Goal: Information Seeking & Learning: Compare options

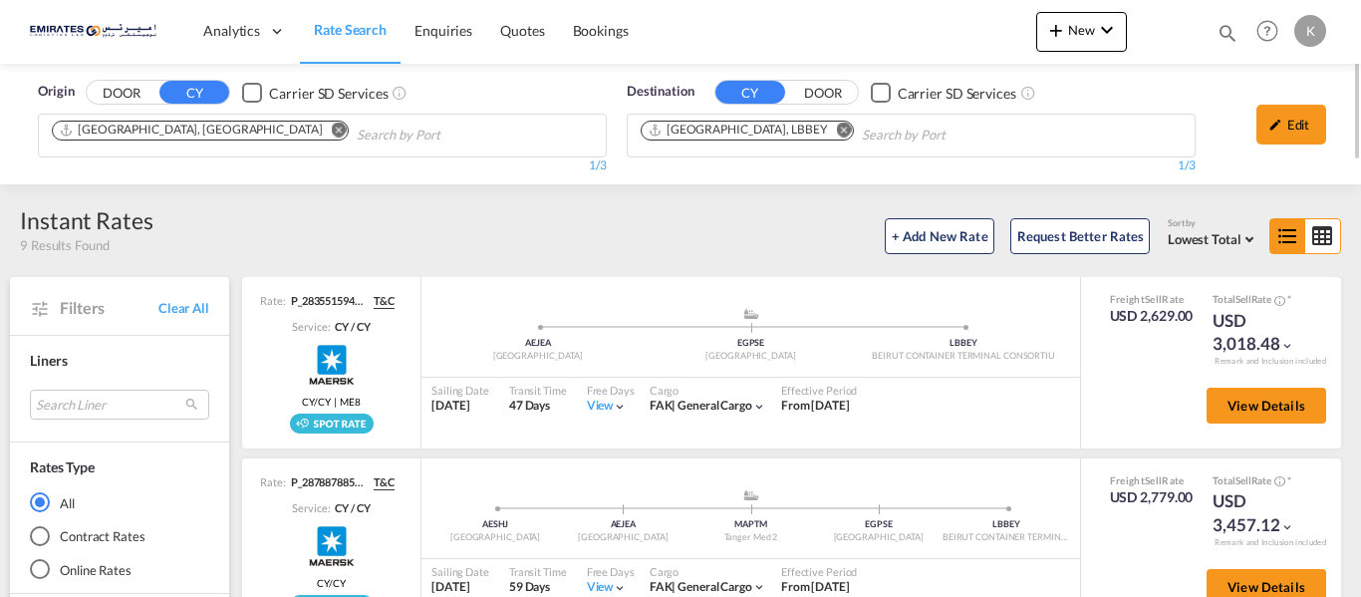
click at [837, 135] on md-icon "Remove" at bounding box center [844, 130] width 15 height 15
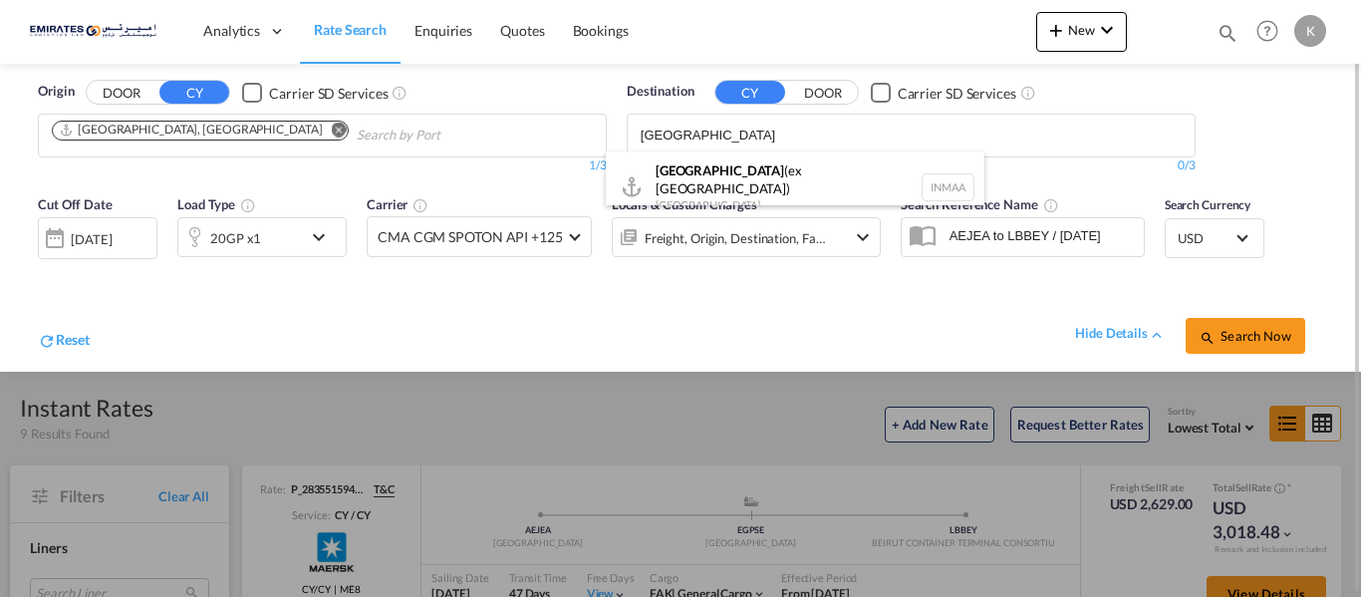
type input "[GEOGRAPHIC_DATA]"
click at [718, 185] on div "[GEOGRAPHIC_DATA] (ex [GEOGRAPHIC_DATA]) [GEOGRAPHIC_DATA] [GEOGRAPHIC_DATA]" at bounding box center [795, 187] width 379 height 72
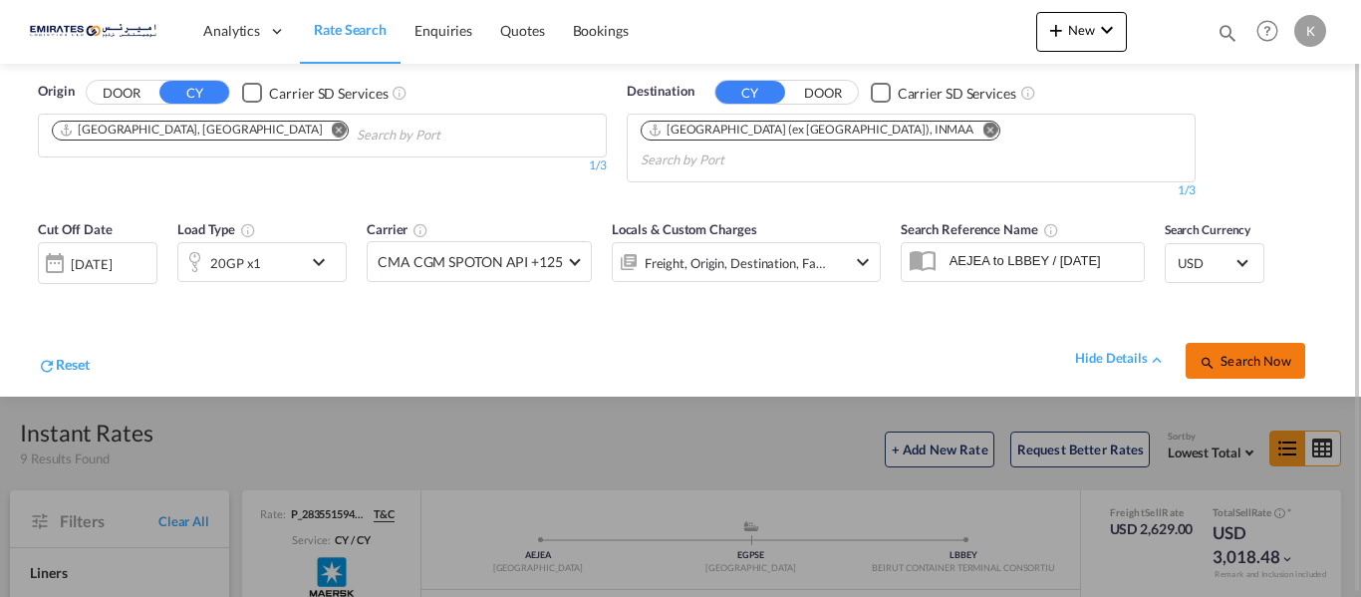
click at [1213, 343] on button "Search Now" at bounding box center [1246, 361] width 120 height 36
click at [101, 242] on div "[DATE]" at bounding box center [98, 262] width 120 height 40
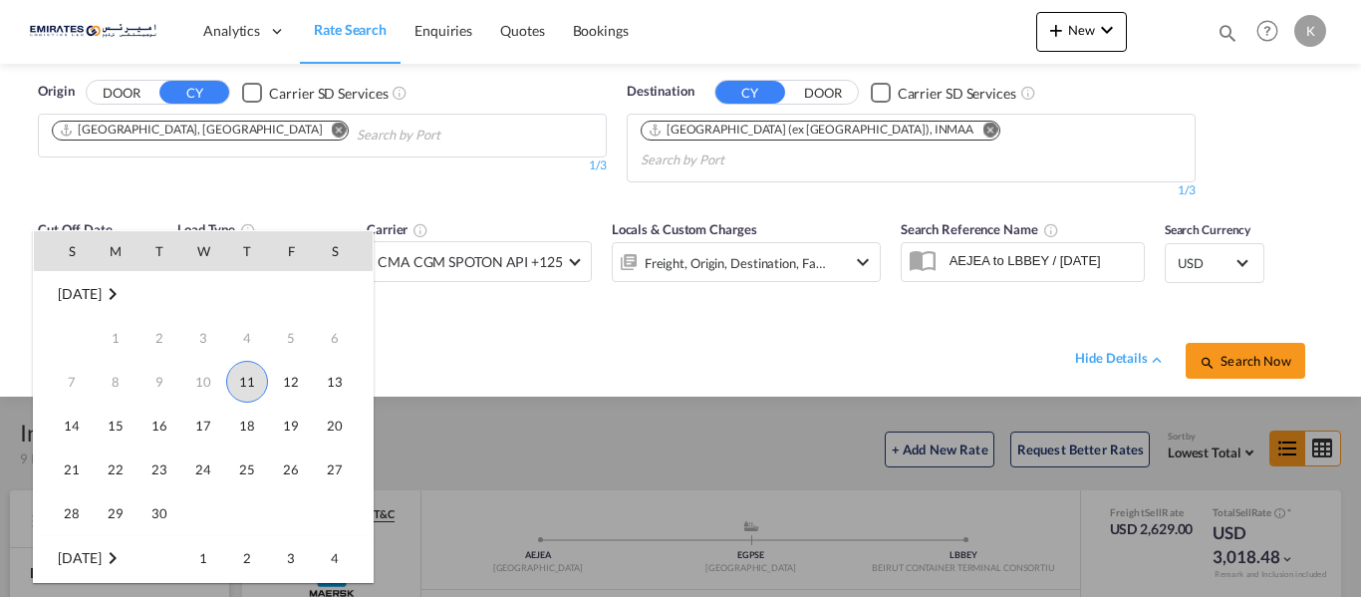
click at [250, 392] on span "11" at bounding box center [247, 382] width 42 height 42
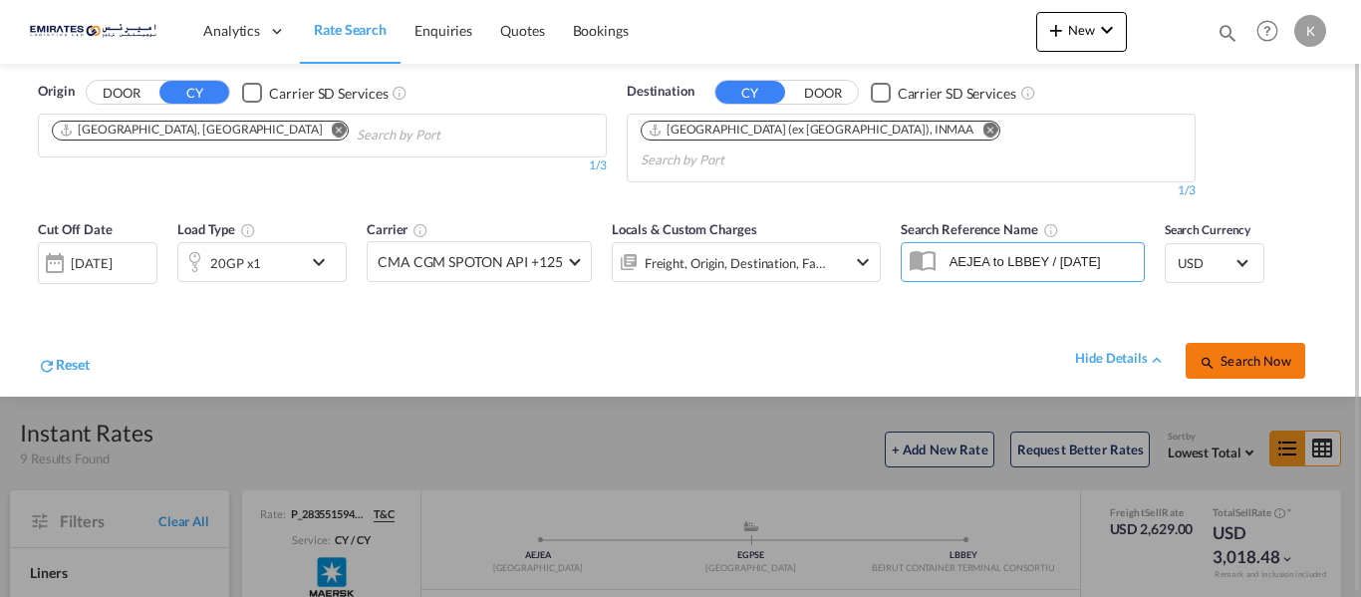
click at [1239, 353] on span "Search Now" at bounding box center [1245, 361] width 91 height 16
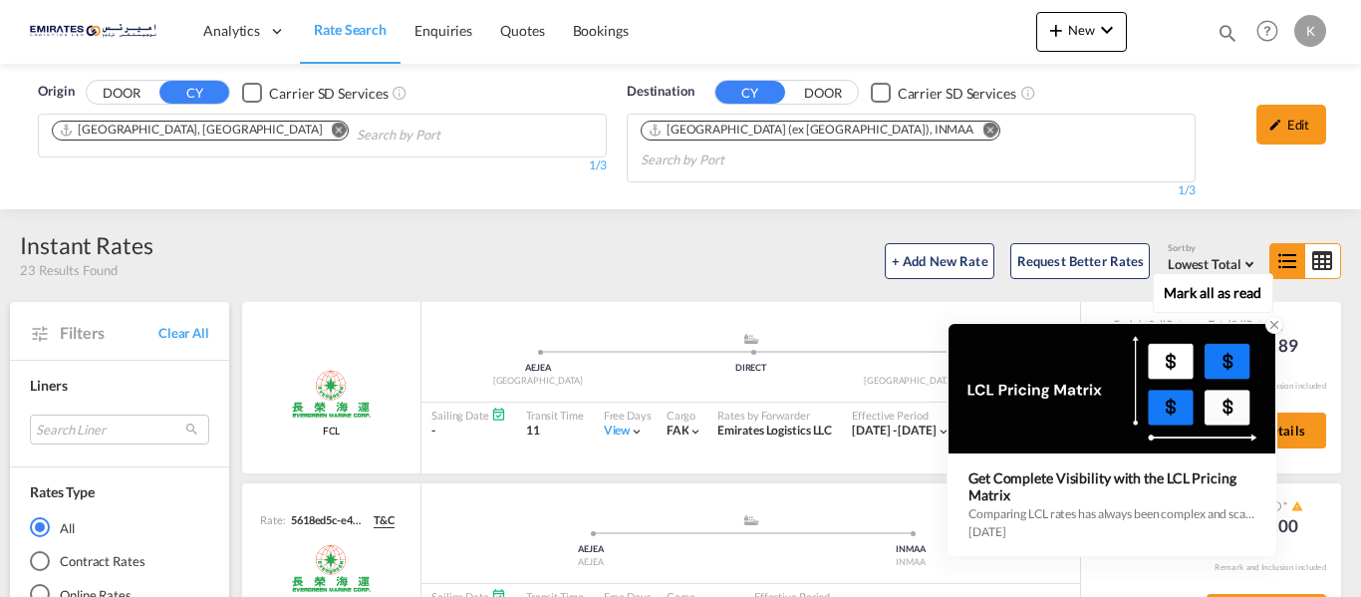
click at [1275, 325] on icon at bounding box center [1275, 325] width 7 height 7
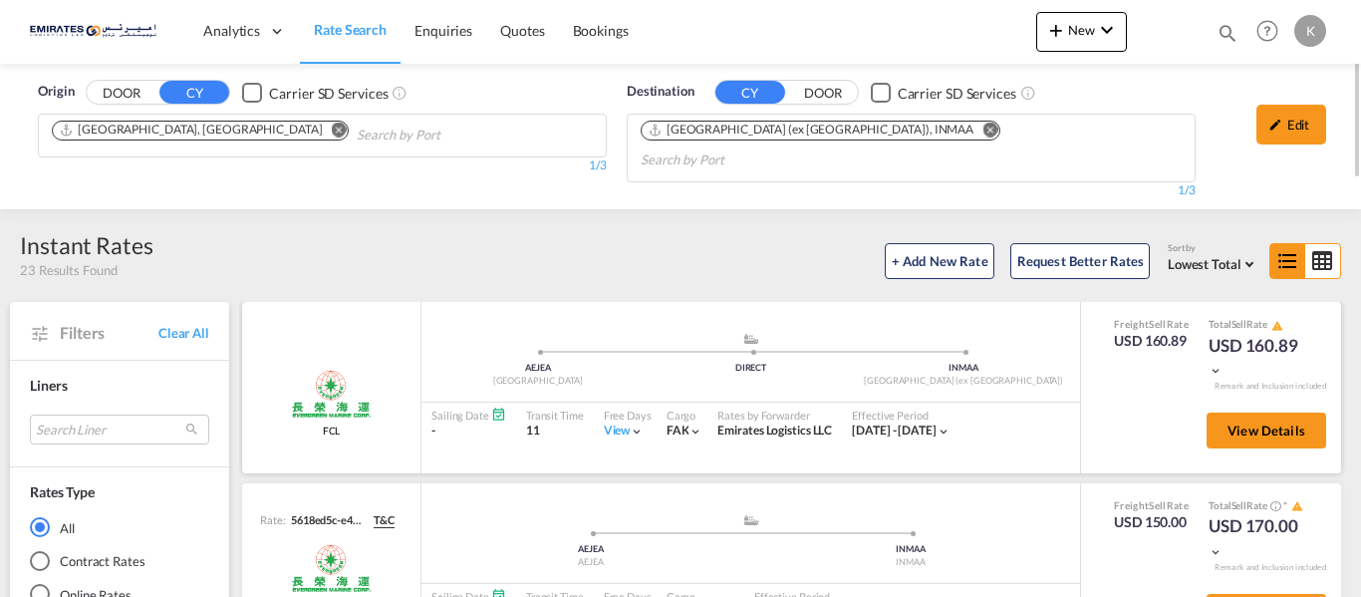
click at [638, 425] on md-icon "icon-chevron-down" at bounding box center [637, 432] width 14 height 14
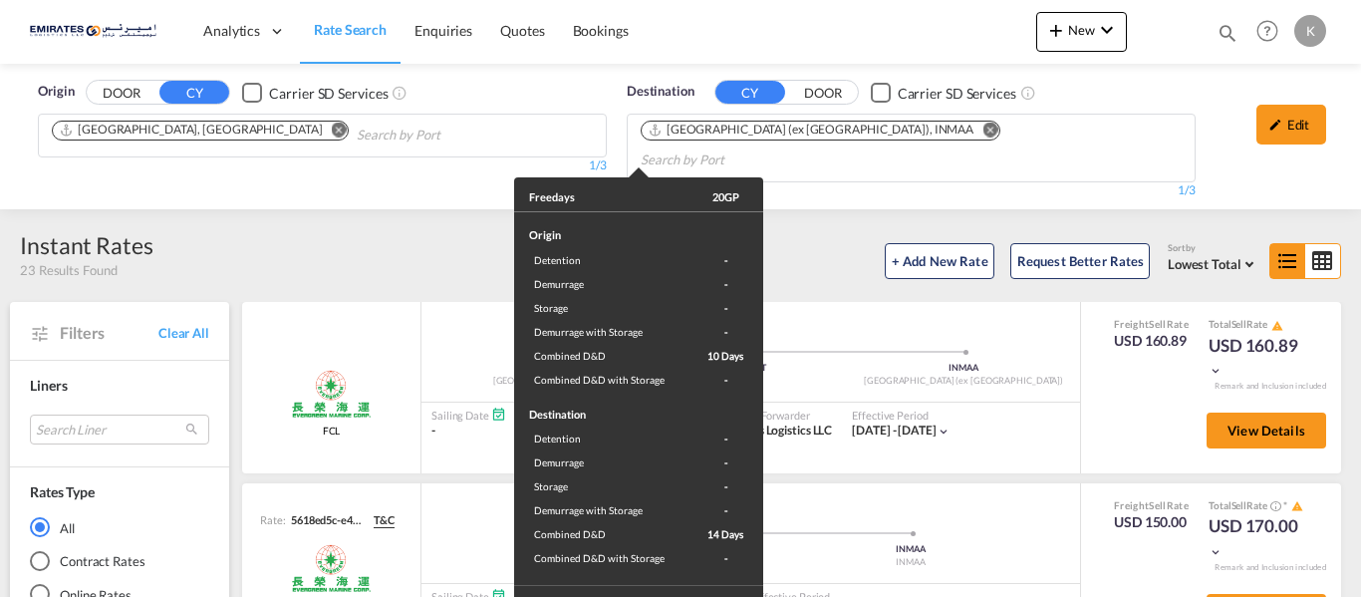
click at [1043, 422] on div "Freedays 20GP Origin Detention - Demurrage - Storage - Demurrage with Storage -…" at bounding box center [680, 298] width 1361 height 597
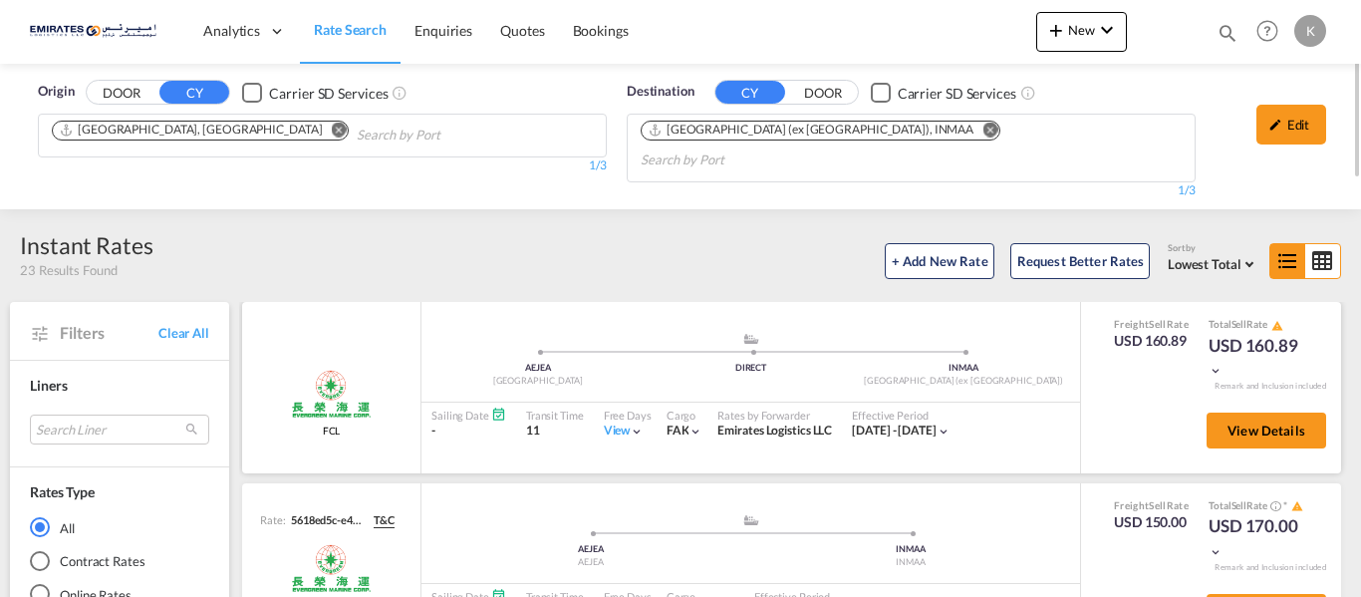
scroll to position [100, 0]
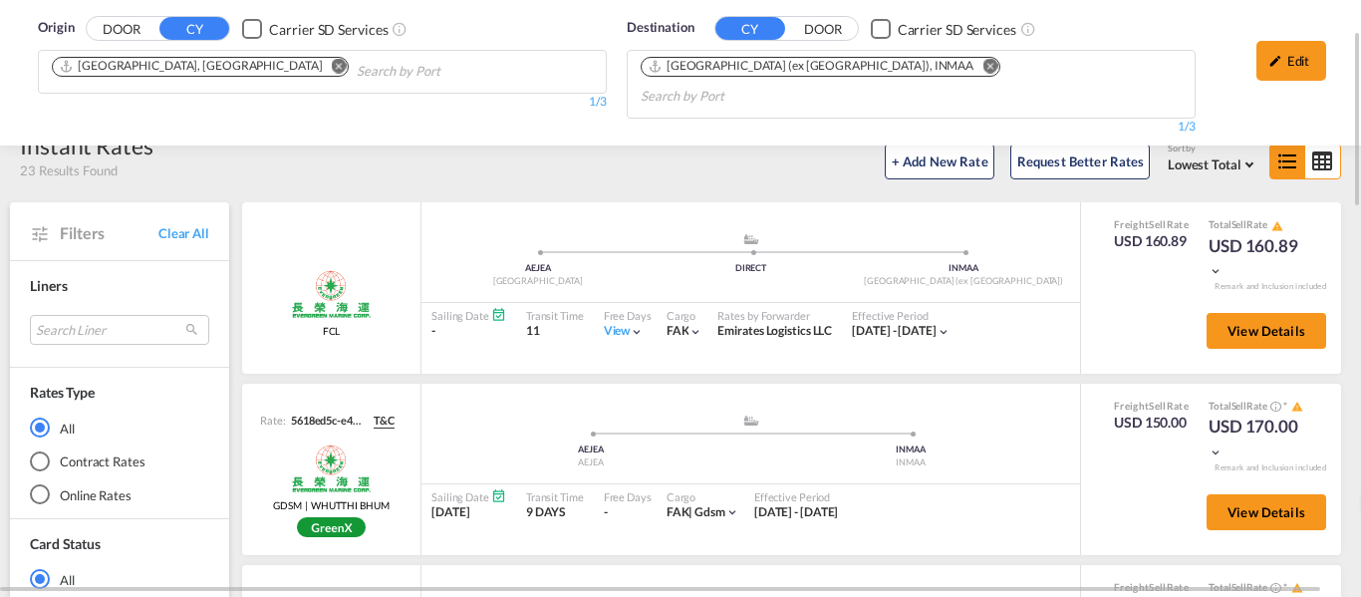
click at [983, 64] on md-icon "Remove" at bounding box center [990, 66] width 15 height 15
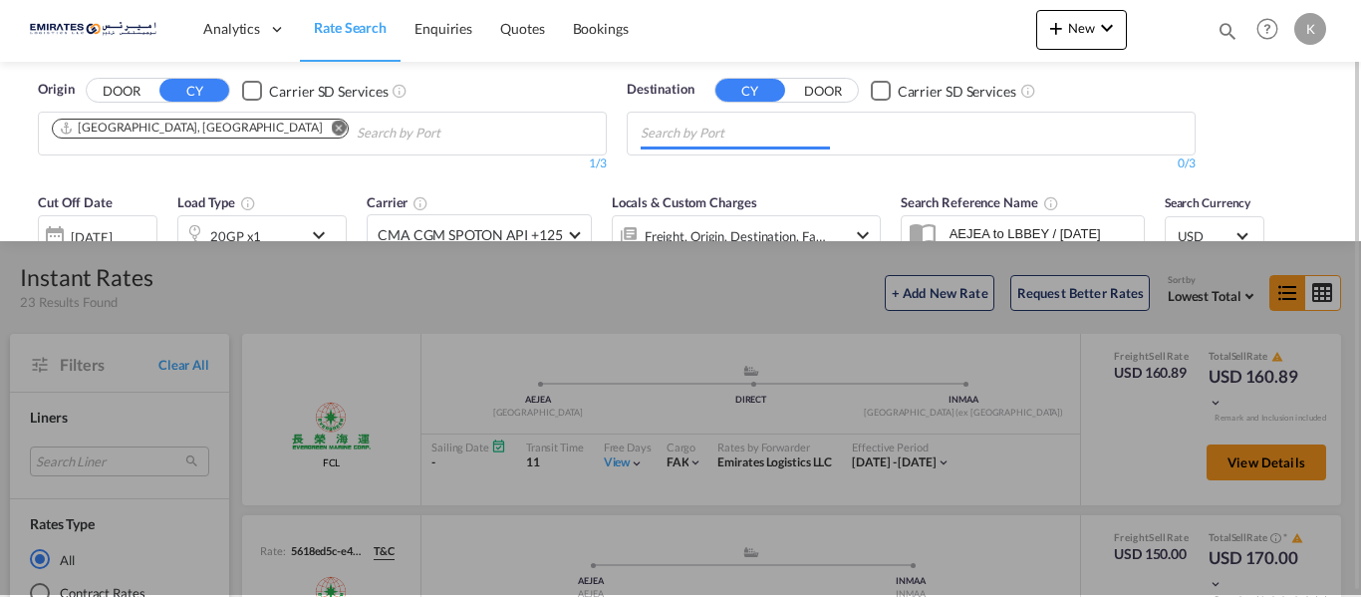
scroll to position [0, 0]
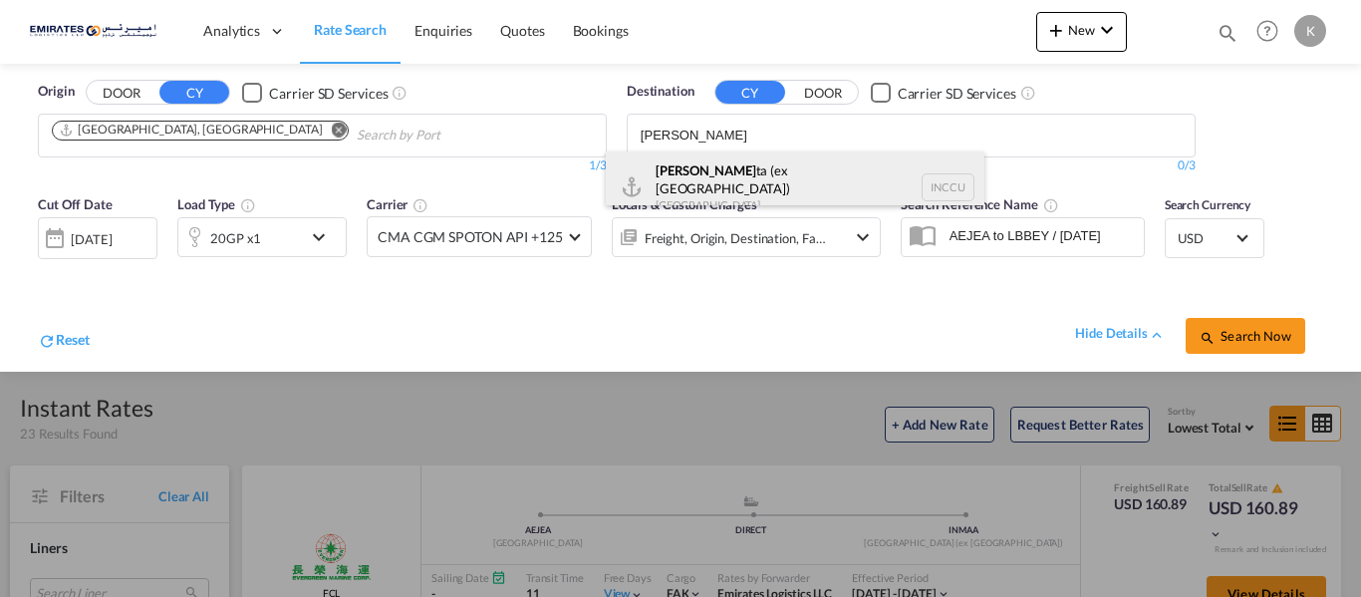
type input "[PERSON_NAME]"
click at [692, 162] on div "[PERSON_NAME] (ex [GEOGRAPHIC_DATA]) [GEOGRAPHIC_DATA] INCCU" at bounding box center [795, 187] width 379 height 72
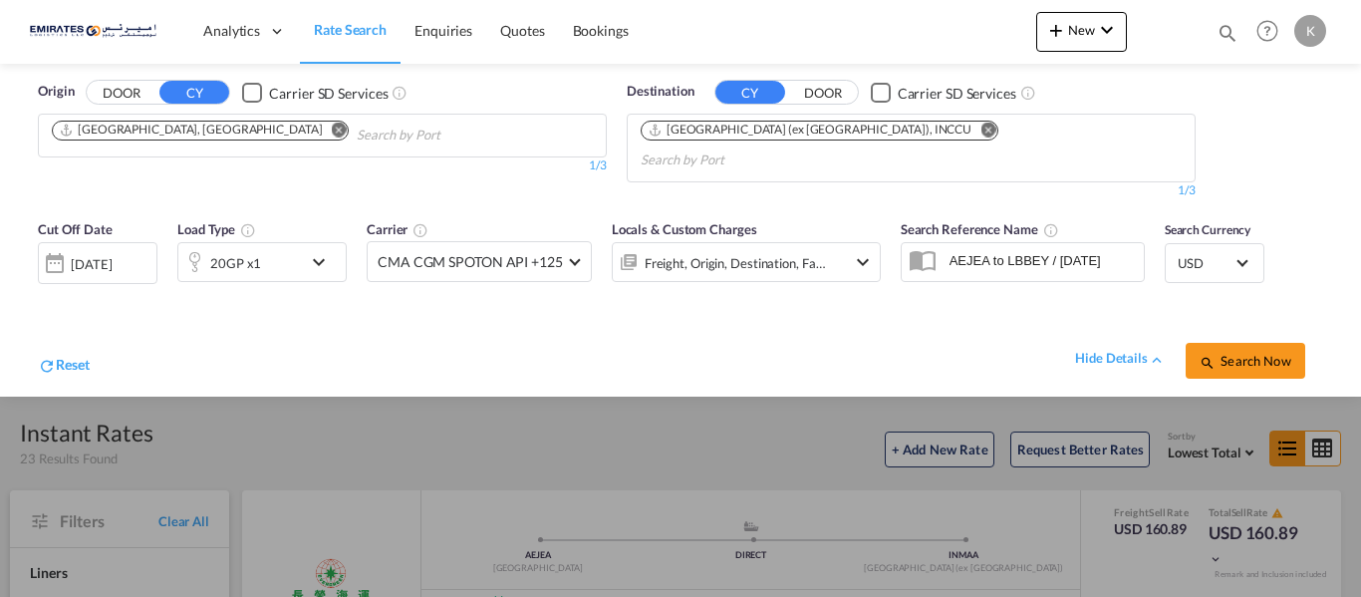
click at [1234, 353] on span "Search Now" at bounding box center [1245, 361] width 91 height 16
